Goal: Information Seeking & Learning: Learn about a topic

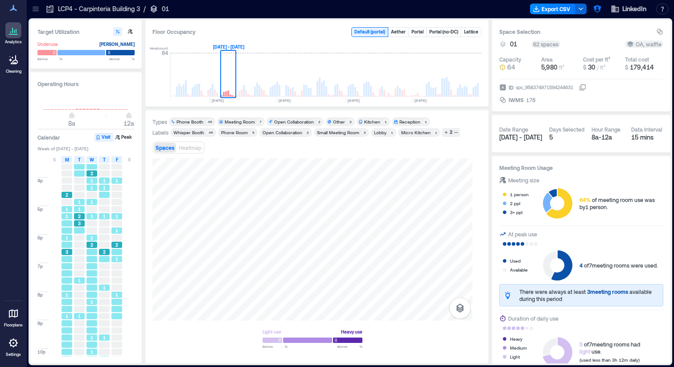
scroll to position [0, 1945]
click at [37, 6] on icon at bounding box center [35, 8] width 9 height 9
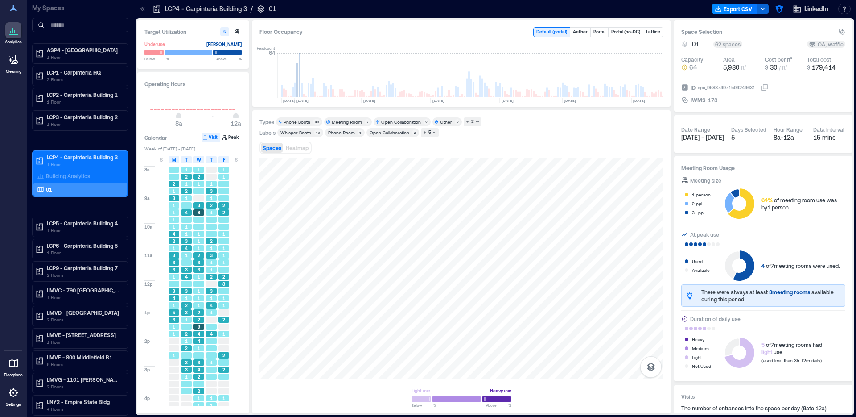
scroll to position [0, 1870]
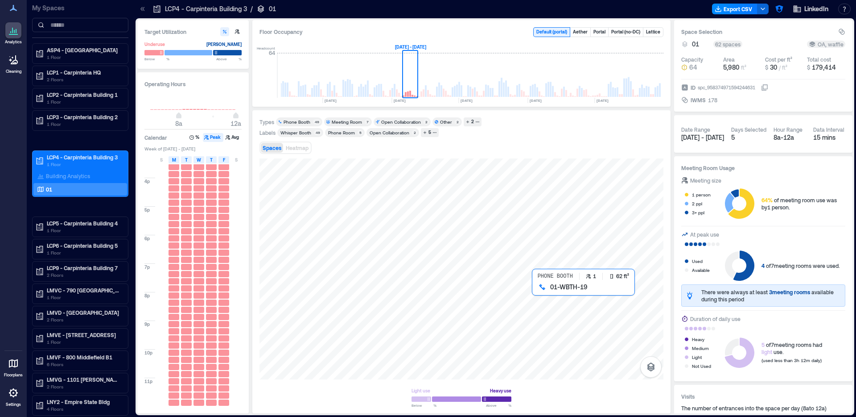
click at [539, 295] on div at bounding box center [462, 268] width 404 height 221
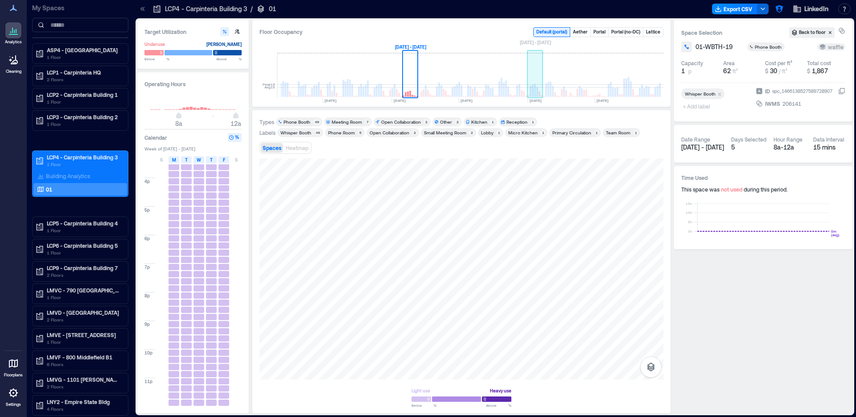
click at [536, 90] on rect at bounding box center [536, 75] width 16 height 45
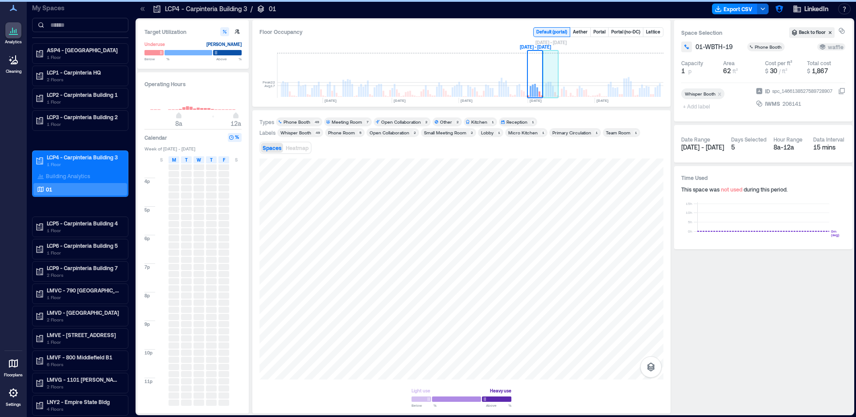
click at [553, 88] on rect at bounding box center [553, 91] width 2 height 11
click at [562, 87] on rect at bounding box center [567, 75] width 16 height 45
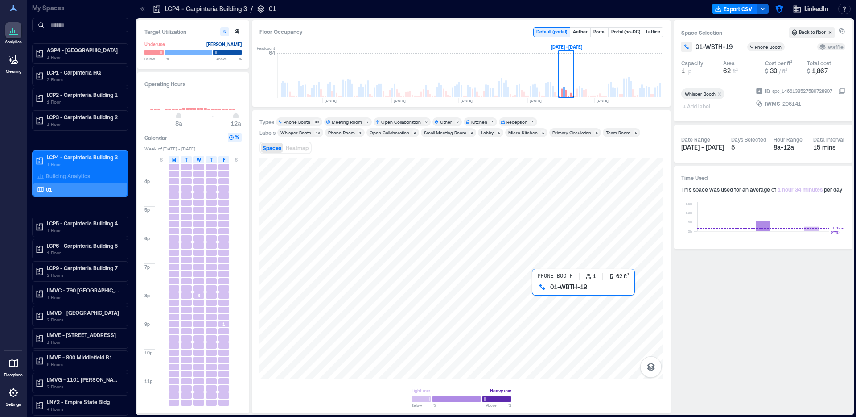
click at [541, 294] on div at bounding box center [462, 268] width 404 height 221
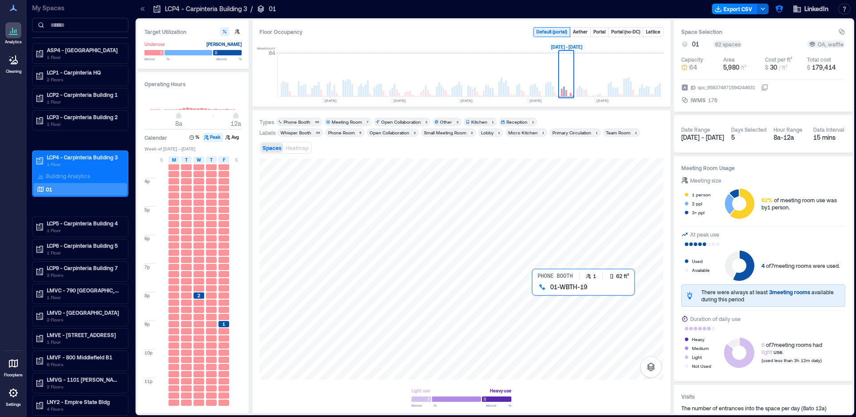
click at [541, 295] on div at bounding box center [462, 268] width 404 height 221
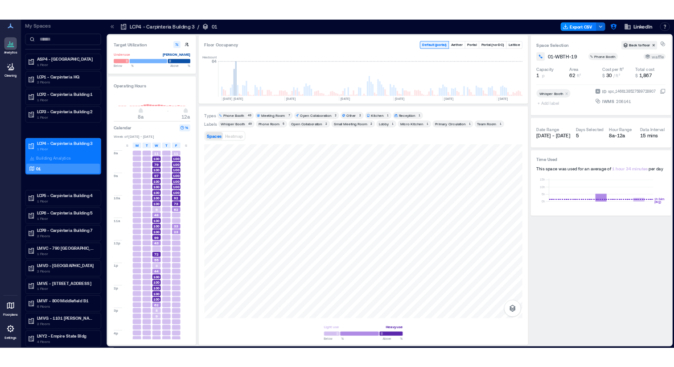
scroll to position [0, 1870]
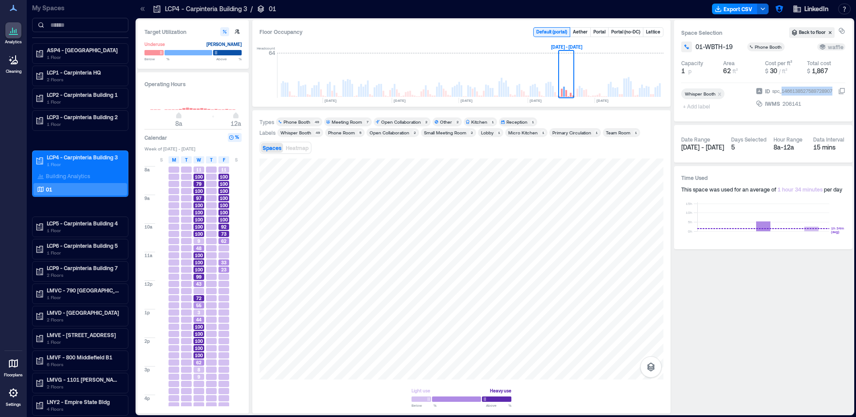
drag, startPoint x: 831, startPoint y: 91, endPoint x: 779, endPoint y: 94, distance: 51.9
click at [779, 94] on div "spc_1466138527589728907" at bounding box center [804, 91] width 64 height 9
copy div "1466138527589728907"
click at [537, 296] on div at bounding box center [462, 268] width 404 height 221
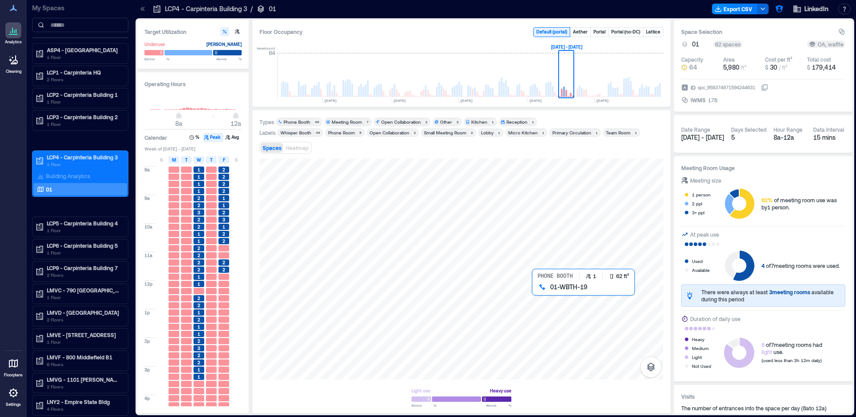
click at [537, 293] on div at bounding box center [462, 268] width 404 height 221
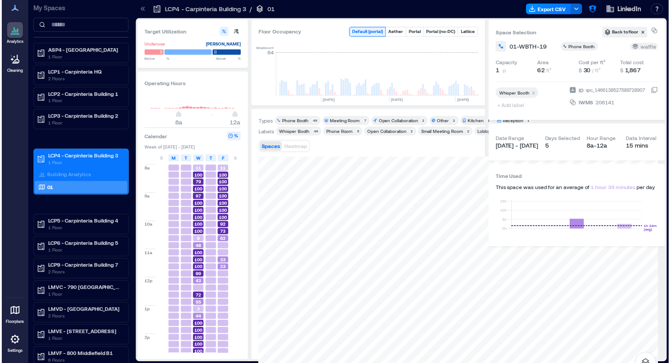
scroll to position [0, 2052]
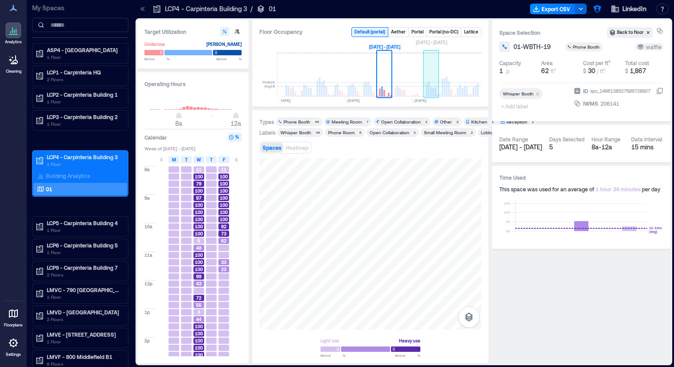
click at [436, 88] on rect at bounding box center [436, 91] width 2 height 9
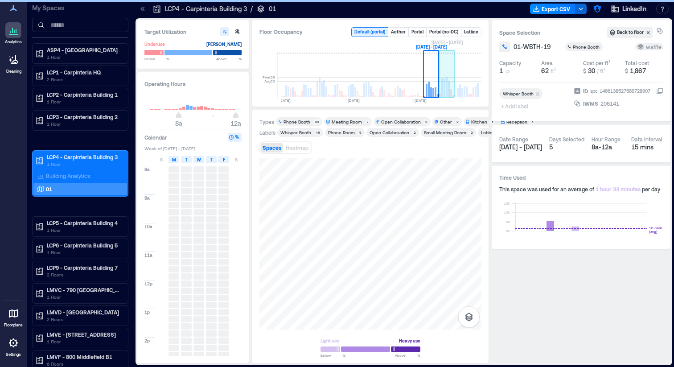
click at [444, 89] on rect at bounding box center [445, 87] width 2 height 18
click at [458, 91] on rect at bounding box center [458, 92] width 2 height 9
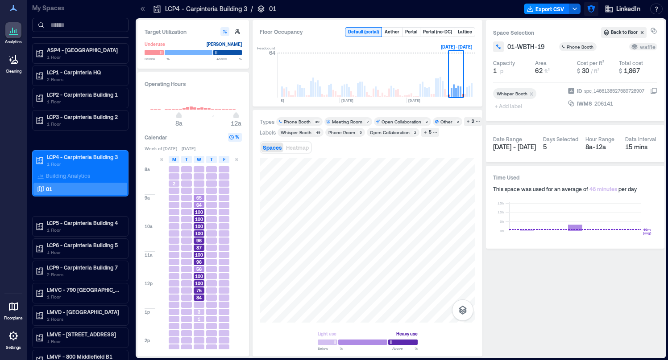
click at [597, 12] on button "button" at bounding box center [591, 9] width 14 height 14
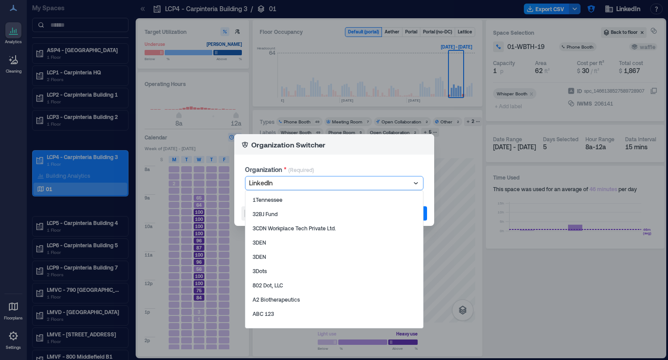
click at [319, 182] on div at bounding box center [329, 183] width 161 height 11
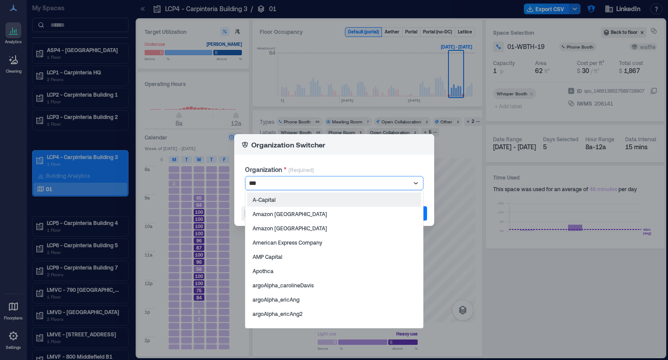
type input "****"
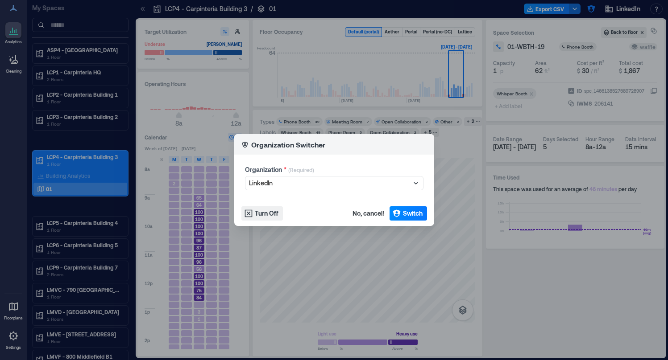
drag, startPoint x: 62, startPoint y: 142, endPoint x: 70, endPoint y: 138, distance: 8.8
click at [62, 142] on div "Organization Switcher Organization * (Required) LinkedIn Turn Off No, cancel! S…" at bounding box center [334, 180] width 668 height 360
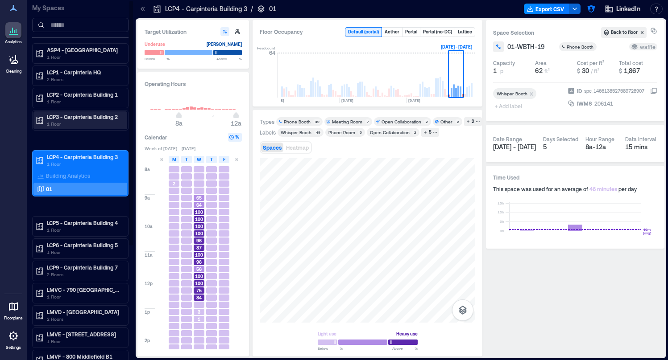
click at [73, 119] on p "LCP3 - Carpinteria Building 2" at bounding box center [84, 116] width 75 height 7
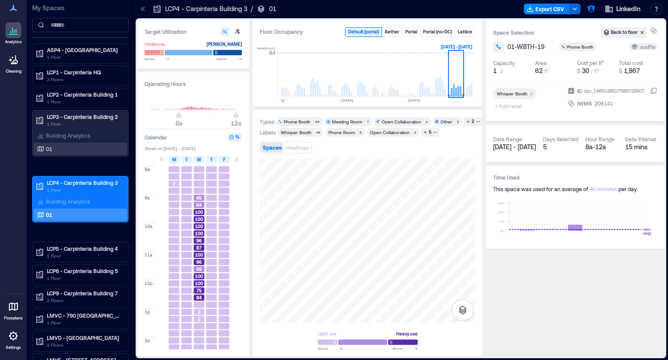
click at [78, 145] on div "01" at bounding box center [78, 149] width 87 height 9
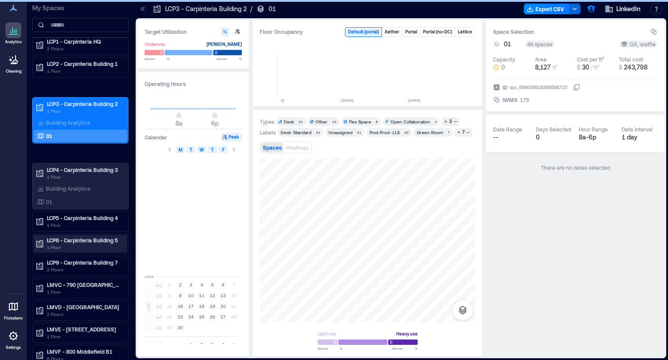
scroll to position [100, 0]
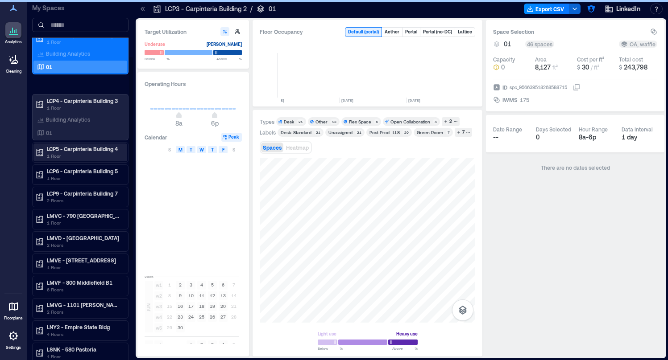
click at [82, 155] on p "1 Floor" at bounding box center [84, 156] width 75 height 7
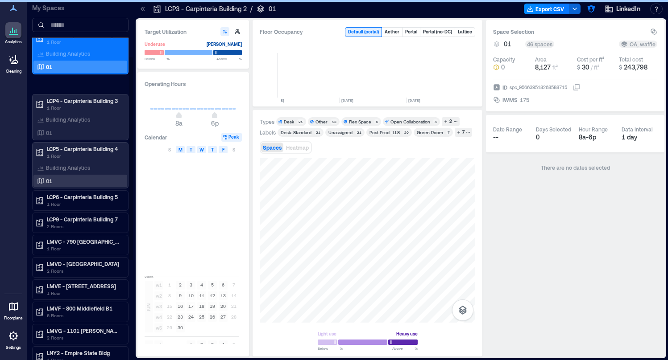
click at [78, 179] on div "01" at bounding box center [78, 181] width 87 height 9
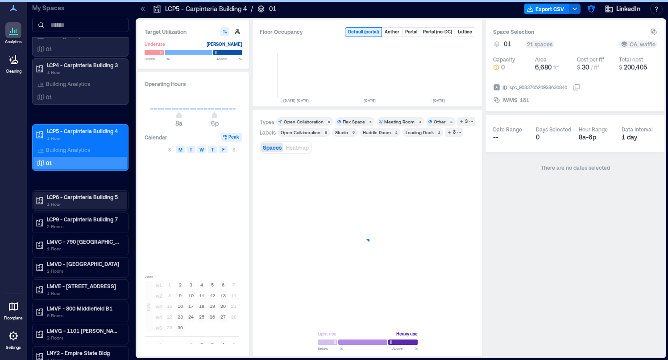
scroll to position [0, 2058]
click at [80, 200] on p "LCP6 - Carpinteria Building 5" at bounding box center [84, 197] width 75 height 7
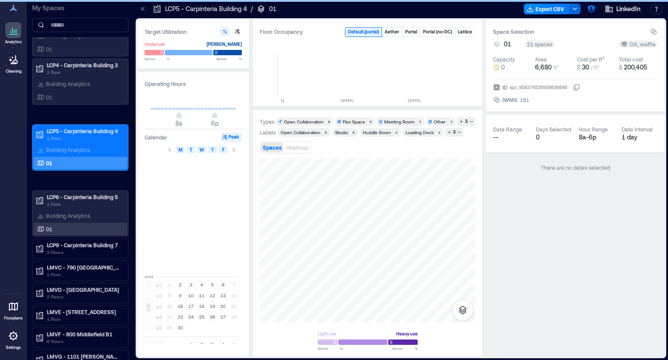
click at [80, 227] on div "01" at bounding box center [78, 229] width 87 height 9
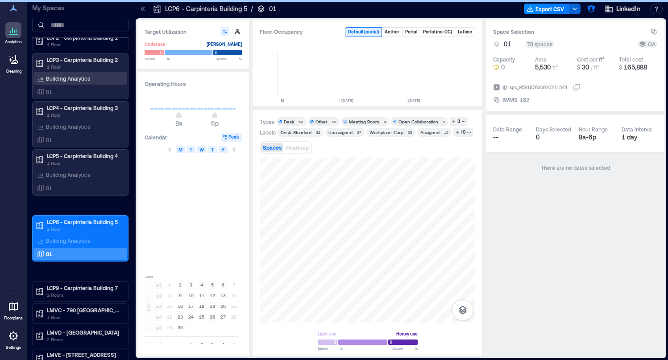
scroll to position [56, 0]
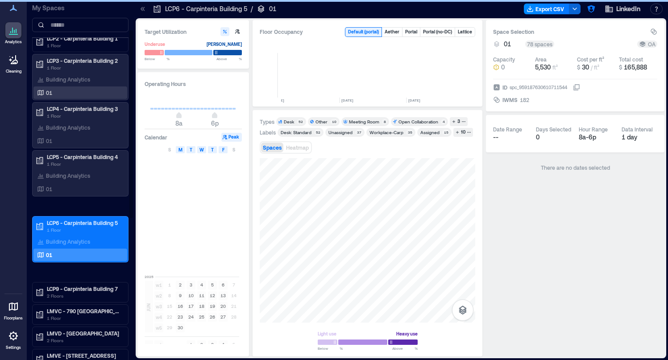
click at [62, 89] on div "01" at bounding box center [78, 92] width 87 height 9
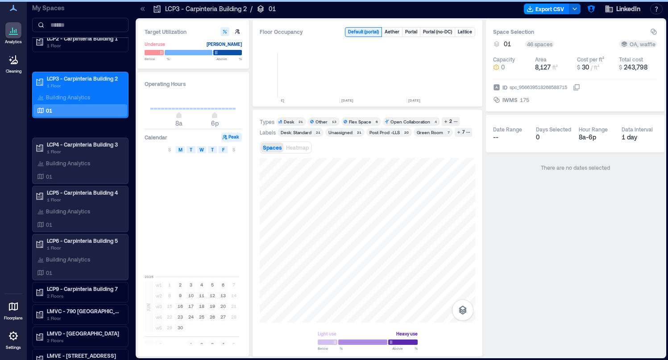
click at [357, 220] on div at bounding box center [367, 240] width 215 height 165
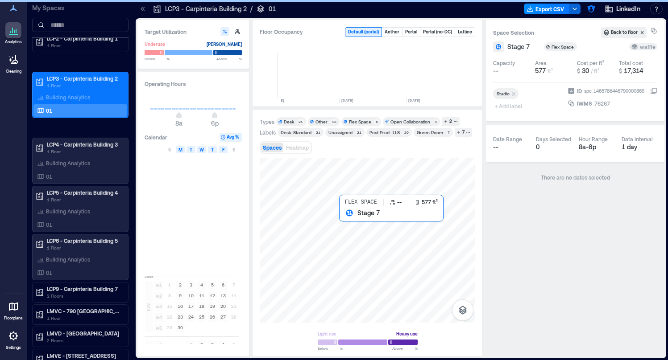
drag, startPoint x: 338, startPoint y: 222, endPoint x: 358, endPoint y: 224, distance: 20.1
click at [358, 224] on div at bounding box center [367, 240] width 215 height 165
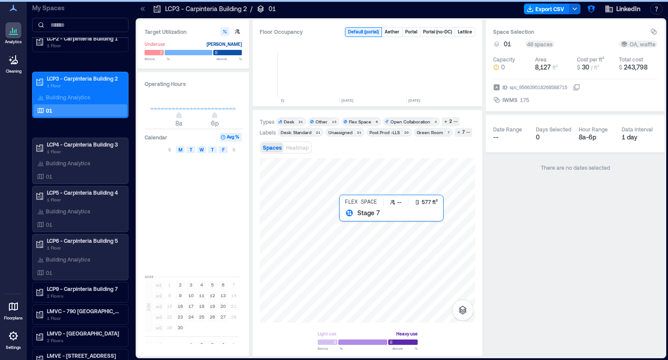
click at [358, 219] on div at bounding box center [367, 240] width 215 height 165
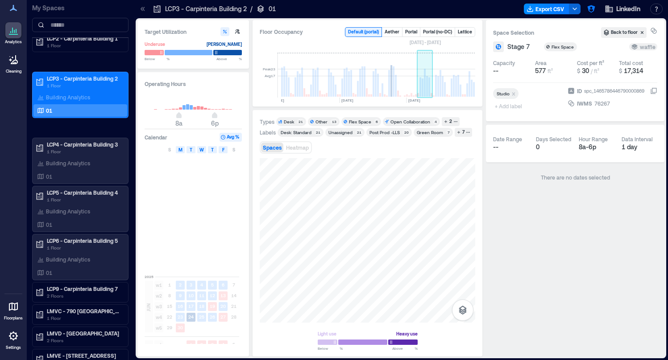
click at [424, 89] on rect at bounding box center [425, 83] width 2 height 28
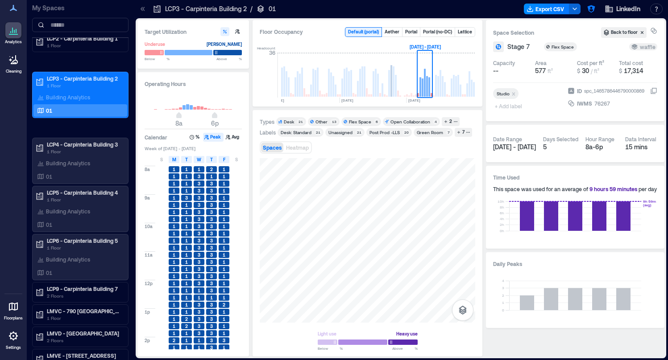
type input "**"
click at [241, 111] on div "8a 12a" at bounding box center [193, 108] width 97 height 33
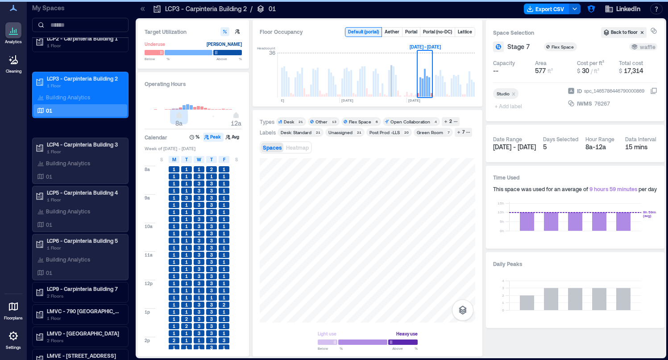
type input "*"
drag, startPoint x: 180, startPoint y: 117, endPoint x: 142, endPoint y: 119, distance: 38.4
click at [142, 119] on div "Operating Hours 12a 12a Calendar % Peak Avg Week of Jul 6 - 12, 2025 S M T W T …" at bounding box center [192, 214] width 111 height 285
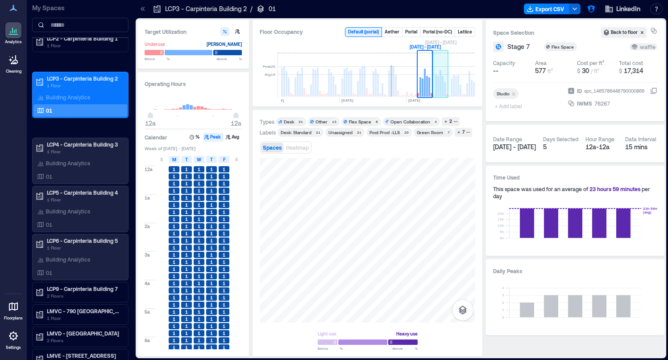
click at [439, 89] on rect at bounding box center [441, 75] width 16 height 45
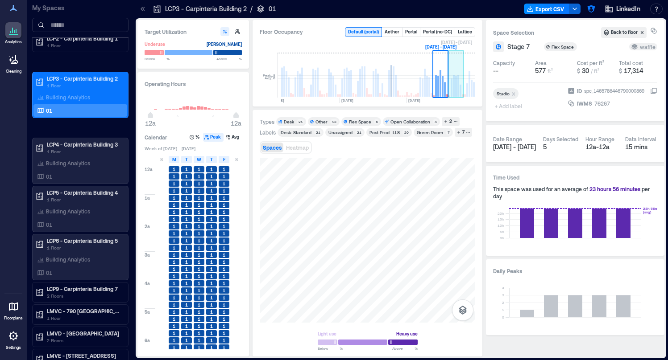
click at [453, 76] on rect at bounding box center [454, 86] width 2 height 22
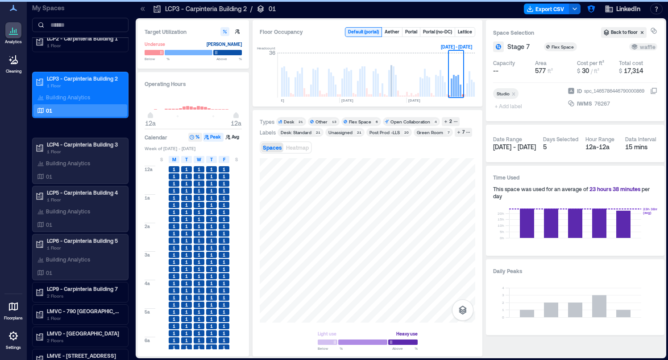
click at [195, 135] on button "%" at bounding box center [195, 137] width 14 height 9
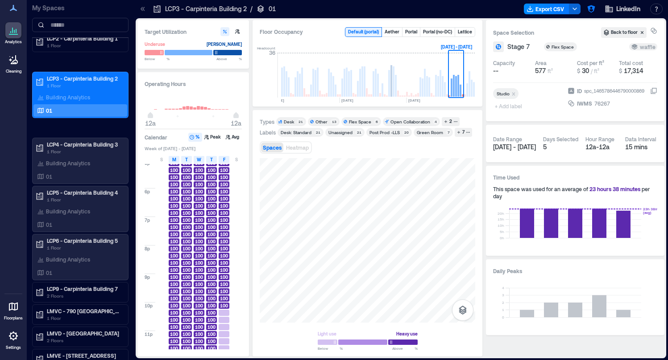
scroll to position [501, 0]
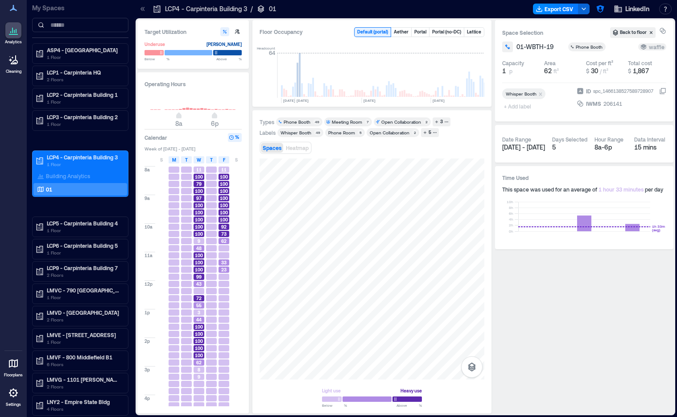
scroll to position [0, 2076]
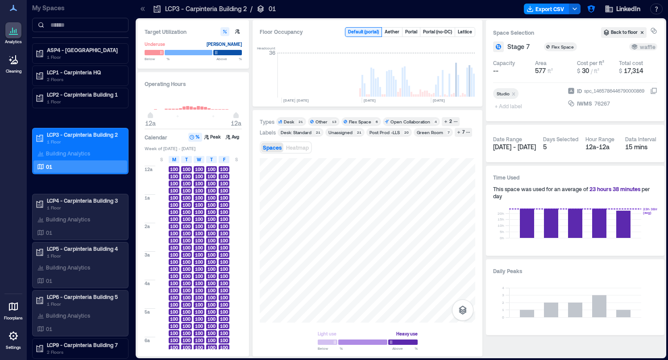
scroll to position [0, 2058]
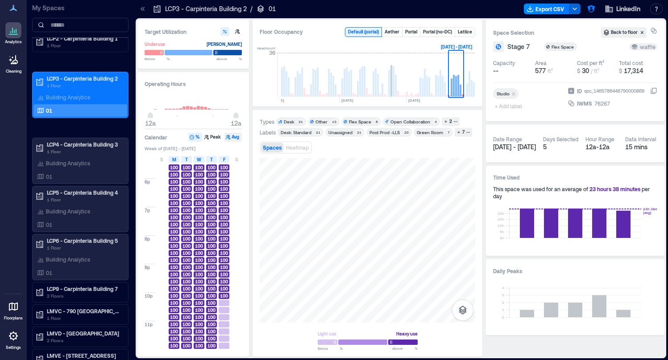
click at [209, 137] on icon "button" at bounding box center [206, 137] width 4 height 4
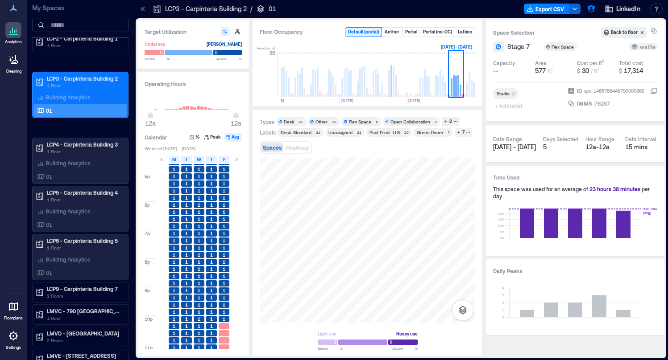
scroll to position [501, 0]
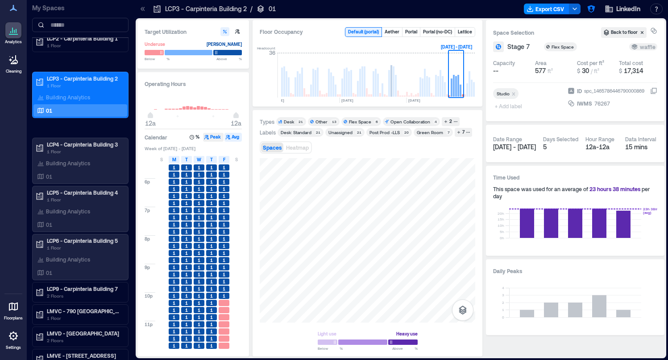
click at [211, 138] on button "Peak" at bounding box center [213, 137] width 21 height 9
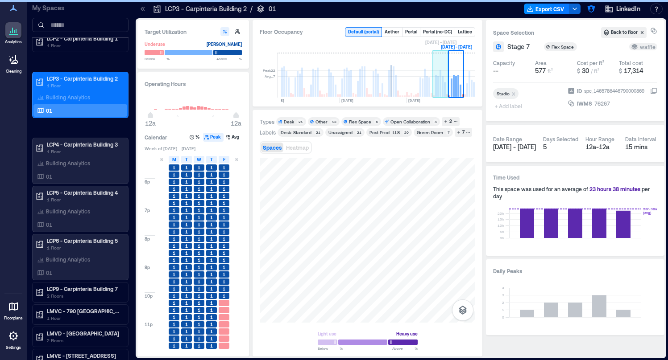
click at [442, 83] on rect at bounding box center [443, 86] width 2 height 21
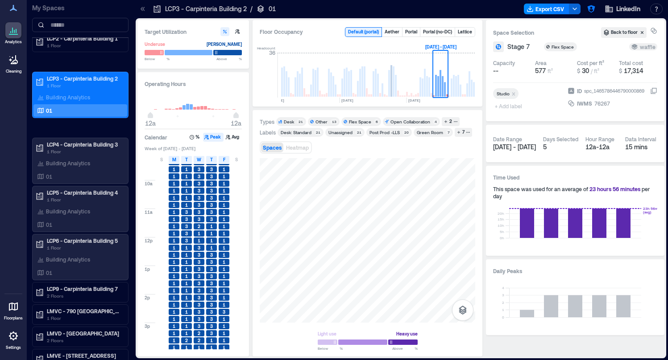
scroll to position [259, 0]
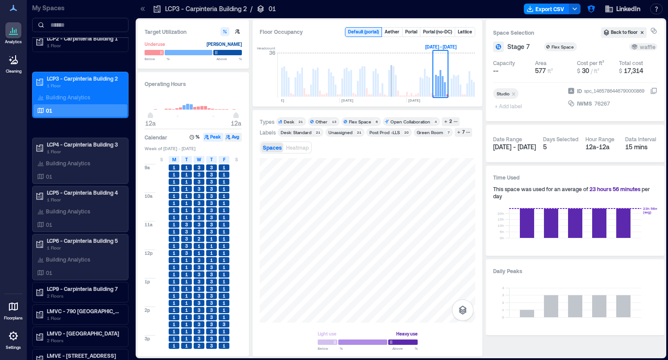
click at [232, 133] on button "Avg" at bounding box center [232, 137] width 17 height 9
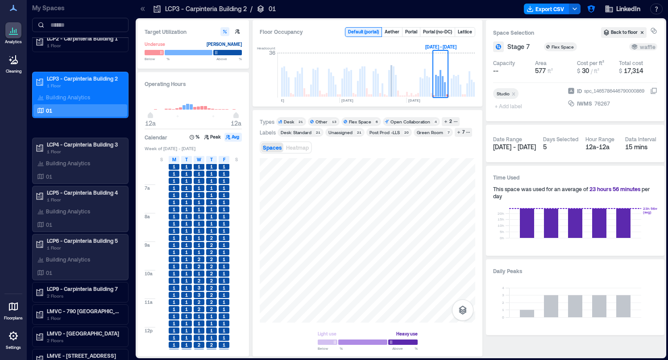
scroll to position [198, 0]
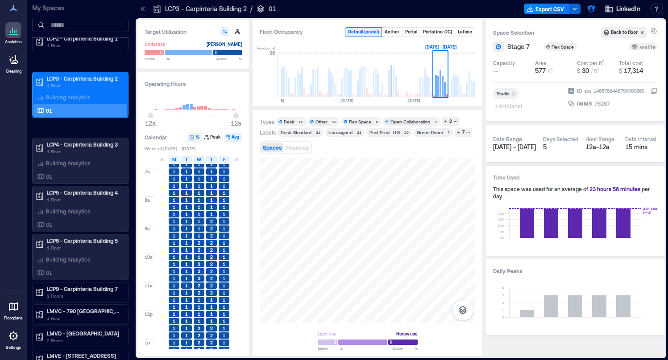
click at [193, 137] on icon "button" at bounding box center [191, 137] width 5 height 5
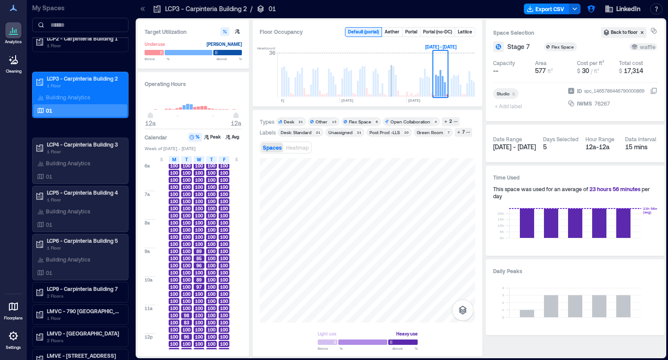
scroll to position [171, 0]
click at [232, 140] on button "Avg" at bounding box center [232, 137] width 17 height 9
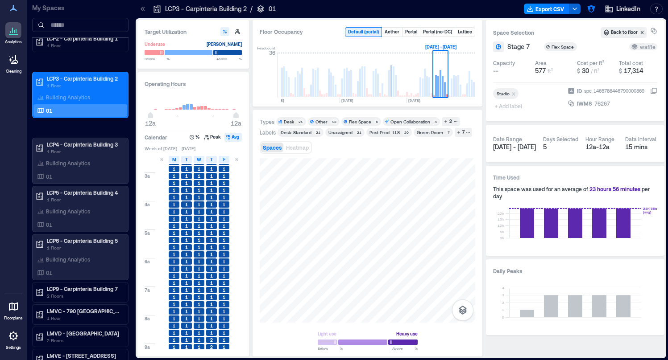
scroll to position [0, 0]
click at [325, 219] on div at bounding box center [367, 240] width 215 height 165
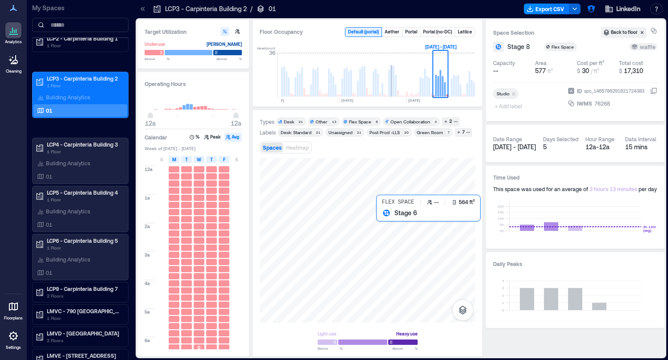
click at [383, 224] on div at bounding box center [367, 240] width 215 height 165
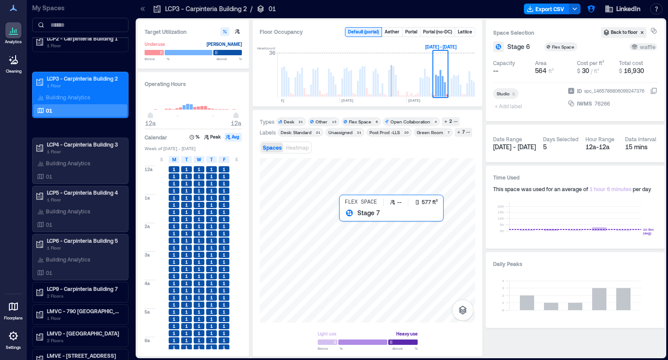
click at [350, 223] on div at bounding box center [367, 240] width 215 height 165
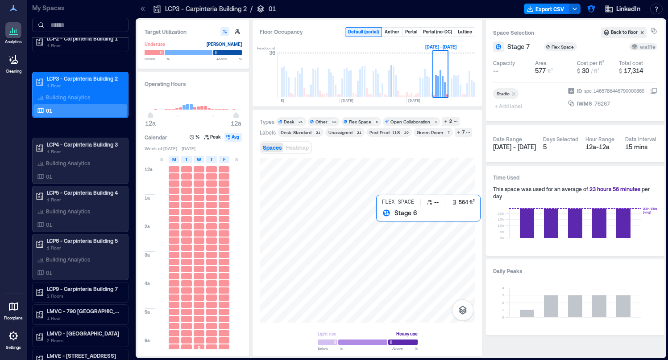
click at [387, 222] on div at bounding box center [367, 240] width 215 height 165
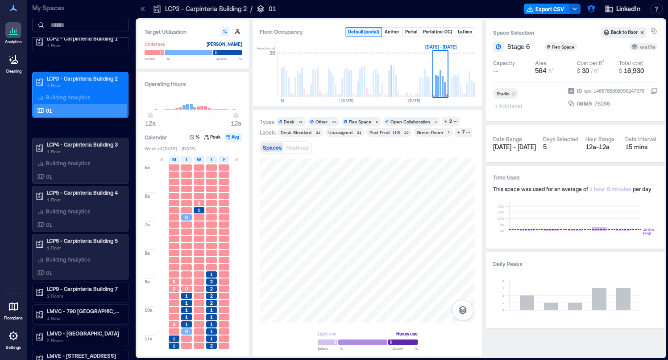
scroll to position [171, 0]
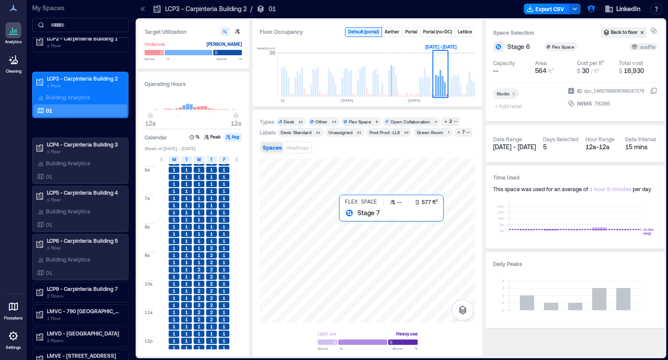
click at [355, 224] on div at bounding box center [367, 240] width 215 height 165
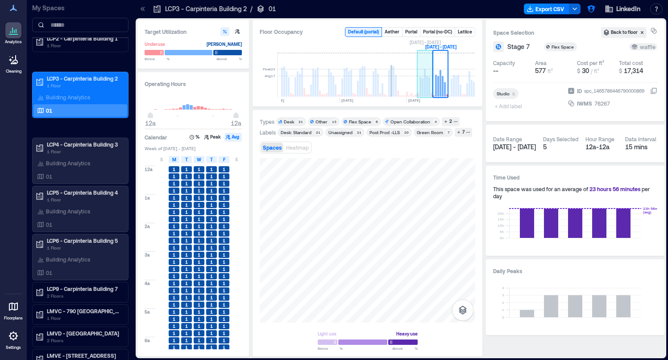
click at [421, 84] on rect at bounding box center [422, 87] width 2 height 18
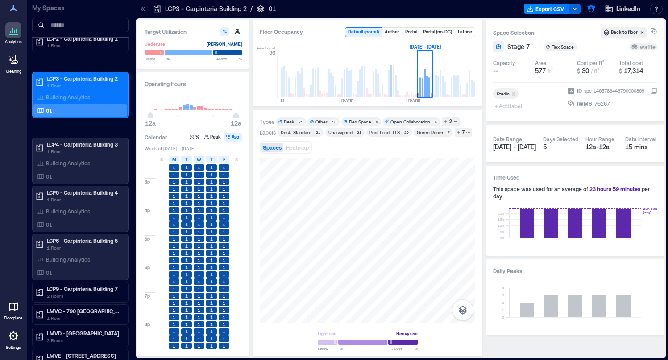
scroll to position [501, 0]
click at [411, 85] on rect at bounding box center [409, 75] width 16 height 45
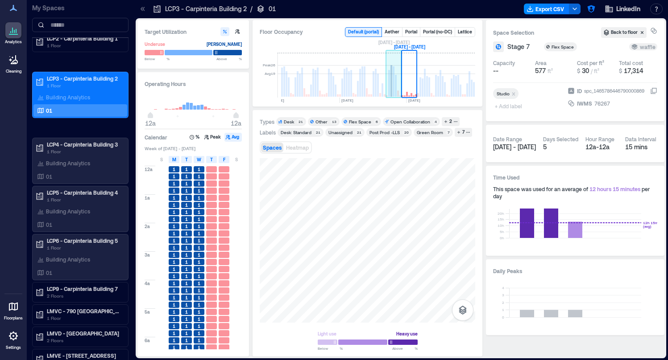
click at [392, 87] on rect at bounding box center [391, 81] width 2 height 32
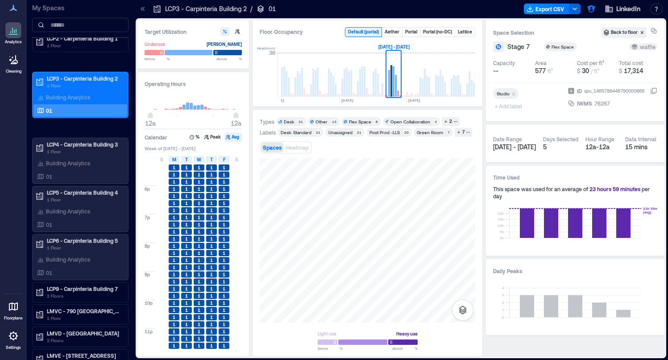
scroll to position [501, 0]
click at [376, 87] on rect at bounding box center [378, 75] width 16 height 45
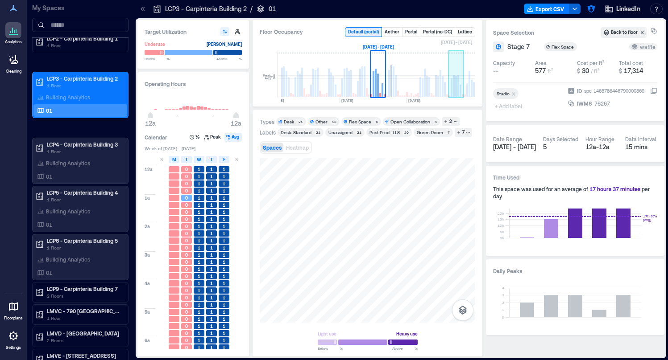
click at [463, 91] on rect at bounding box center [456, 75] width 16 height 45
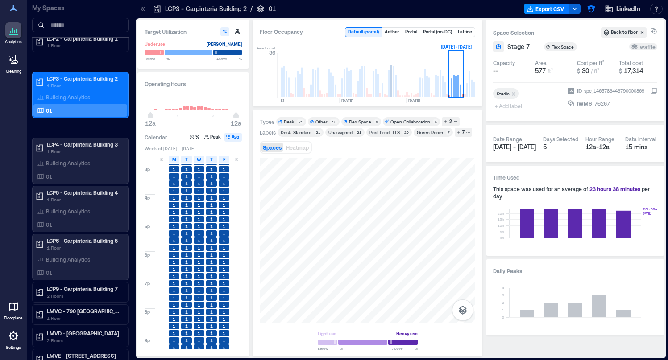
scroll to position [501, 0]
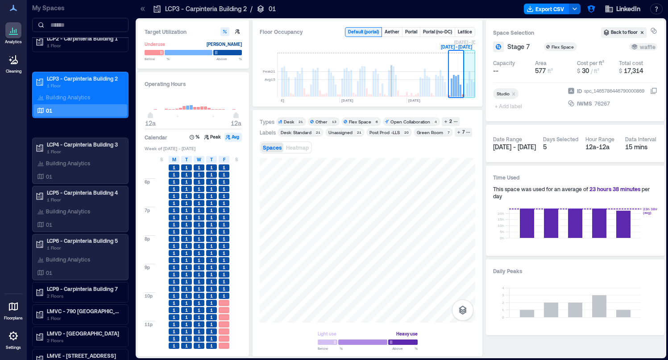
click at [473, 84] on rect at bounding box center [474, 89] width 2 height 15
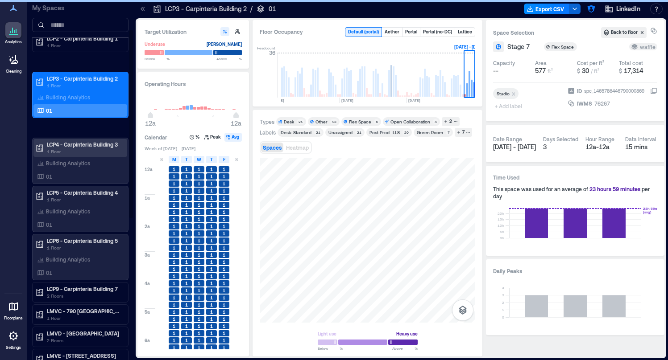
click at [70, 144] on p "LCP4 - Carpinteria Building 3" at bounding box center [84, 144] width 75 height 7
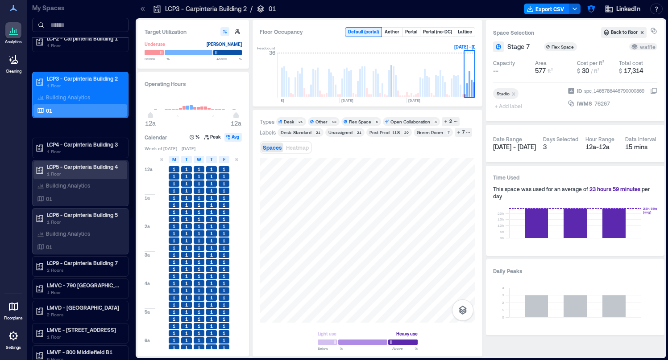
click at [103, 166] on p "LCP5 - Carpinteria Building 4" at bounding box center [84, 166] width 75 height 7
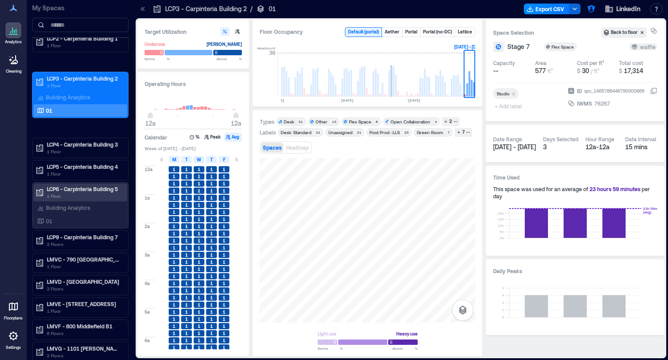
click at [110, 191] on p "LCP6 - Carpinteria Building 5" at bounding box center [84, 189] width 75 height 7
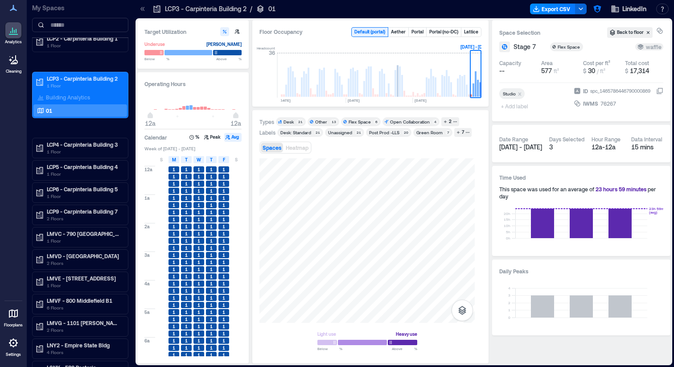
scroll to position [0, 2052]
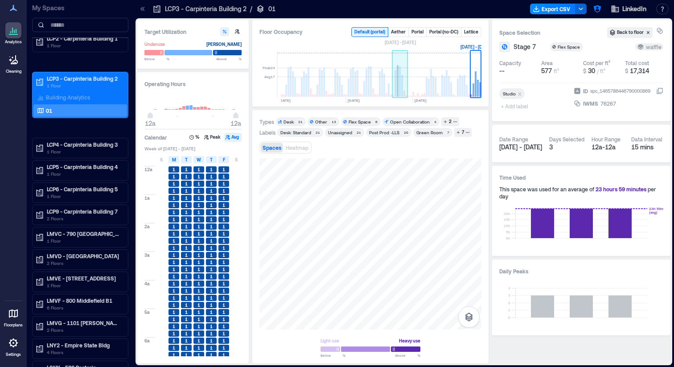
click at [401, 88] on rect at bounding box center [400, 75] width 16 height 45
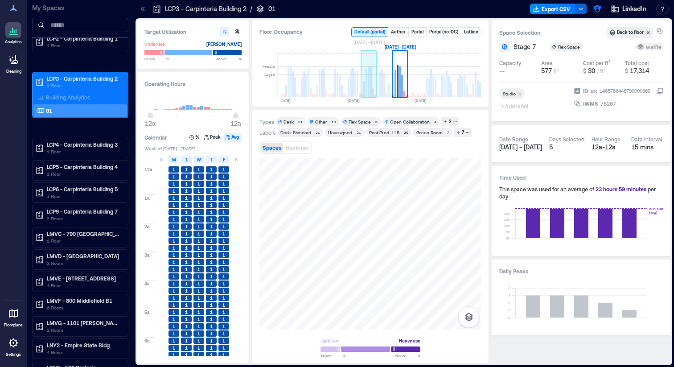
click at [376, 88] on rect at bounding box center [369, 75] width 16 height 45
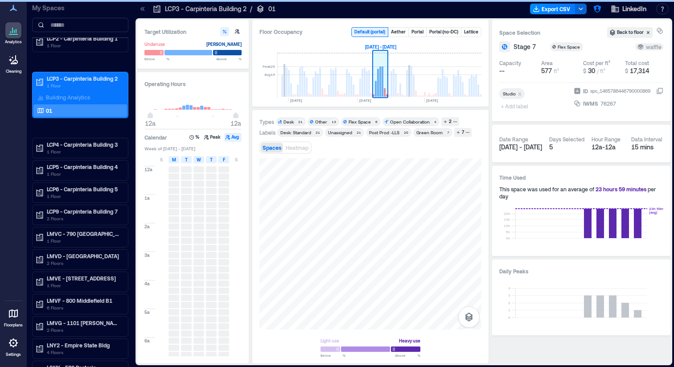
scroll to position [0, 2039]
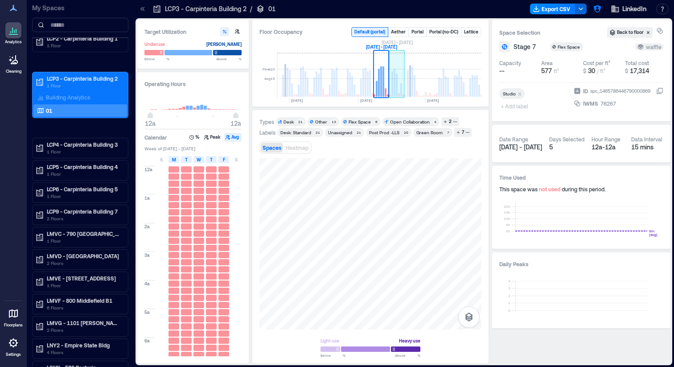
click at [395, 88] on g at bounding box center [397, 75] width 16 height 45
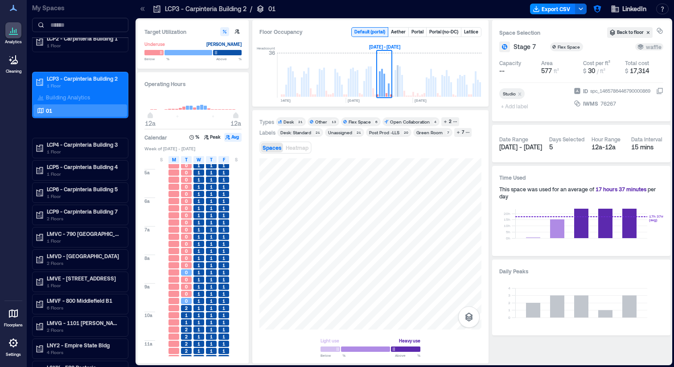
scroll to position [116, 0]
